Goal: Transaction & Acquisition: Book appointment/travel/reservation

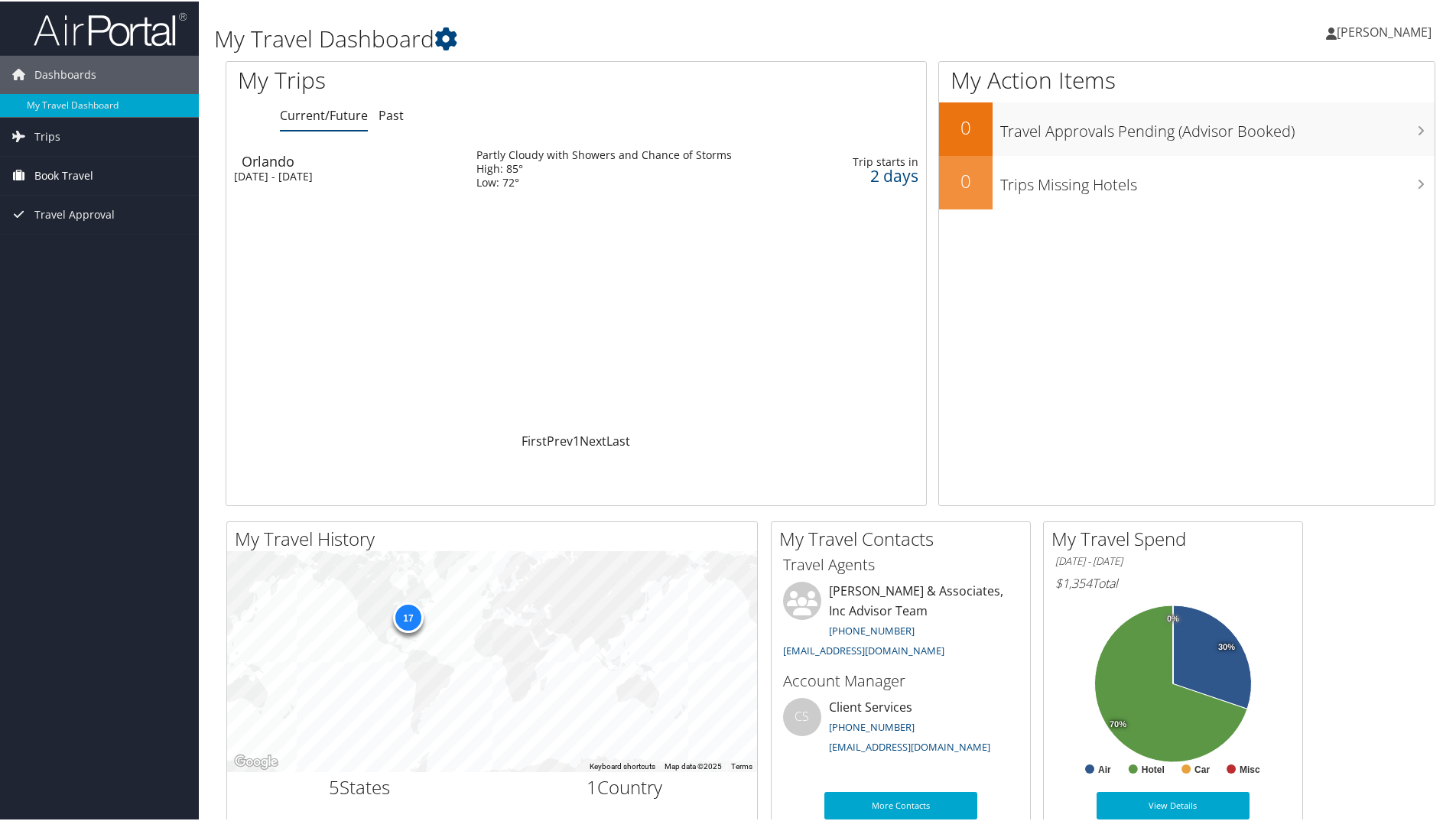
click at [70, 181] on span "Book Travel" at bounding box center [63, 175] width 59 height 38
click at [82, 244] on link "Book/Manage Online Trips" at bounding box center [99, 251] width 199 height 23
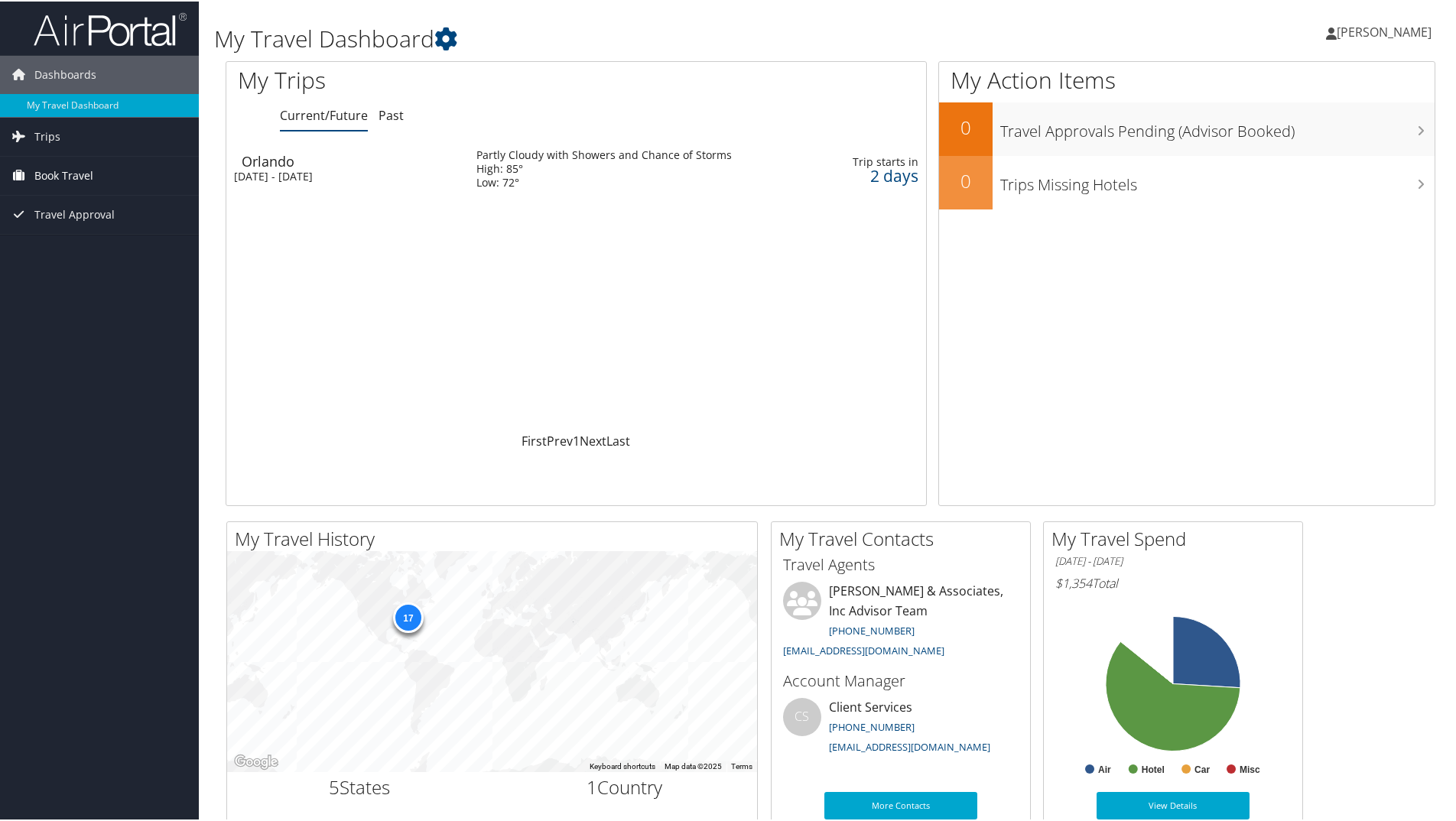
click at [51, 171] on span "Book Travel" at bounding box center [63, 175] width 59 height 38
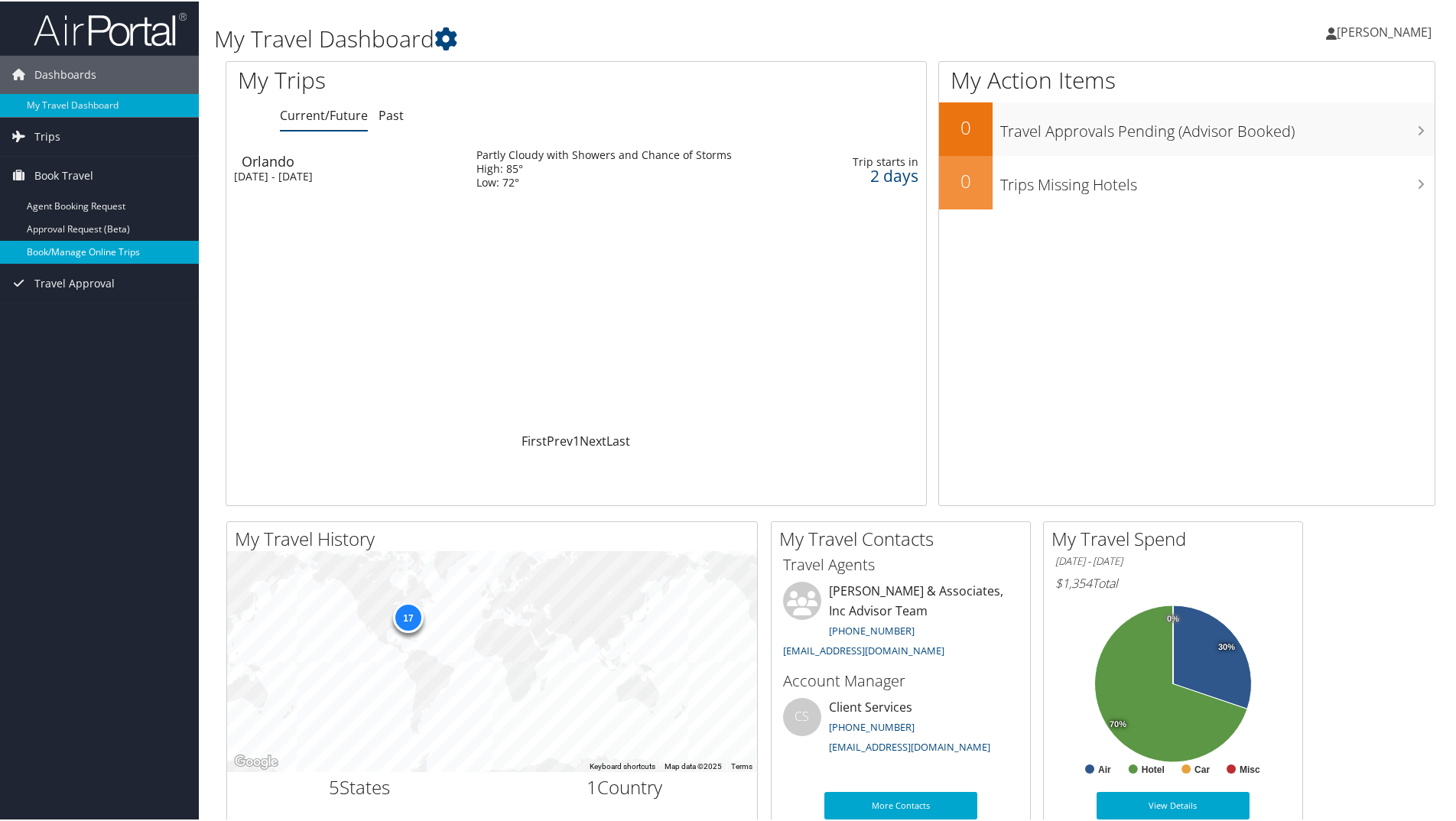
click at [84, 253] on link "Book/Manage Online Trips" at bounding box center [99, 251] width 199 height 23
